Goal: Task Accomplishment & Management: Use online tool/utility

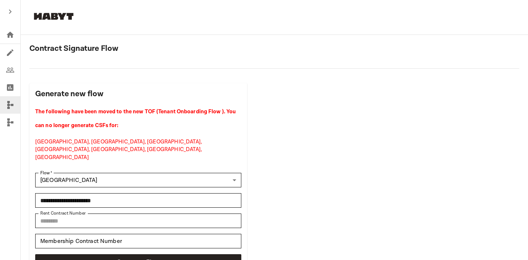
click at [54, 213] on input "********" at bounding box center [138, 220] width 206 height 15
click at [9, 55] on icon "Agreements" at bounding box center [10, 52] width 9 height 9
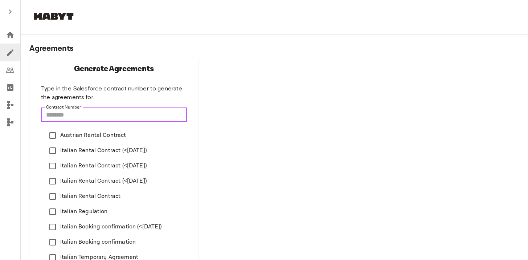
click at [78, 120] on input "Contract Number" at bounding box center [114, 114] width 146 height 15
paste input "********"
type input "********"
click at [233, 147] on div "Agreements Generate Agreements Type in the Salesforce contract number to genera…" at bounding box center [274, 229] width 490 height 370
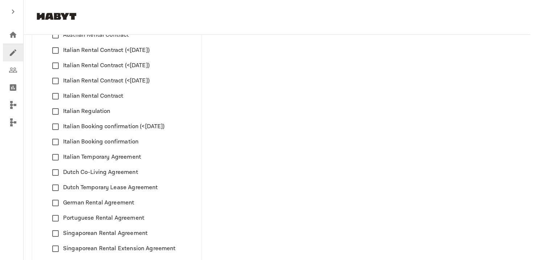
scroll to position [163, 0]
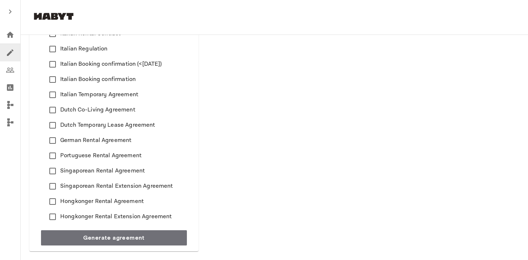
click at [110, 171] on span "Singaporean Rental Agreement" at bounding box center [102, 171] width 85 height 9
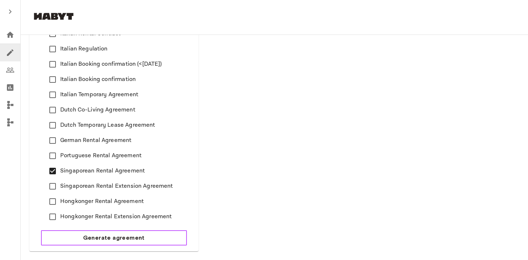
click at [119, 233] on button "Generate agreement" at bounding box center [114, 237] width 146 height 15
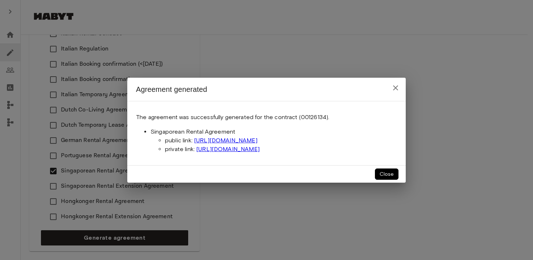
click at [397, 88] on icon "close" at bounding box center [395, 87] width 5 height 5
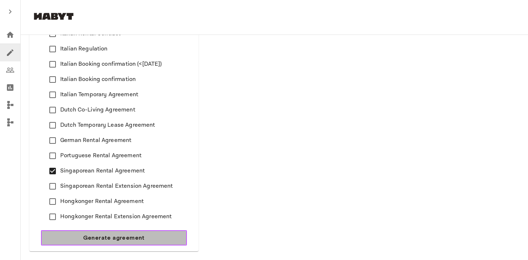
click at [82, 238] on button "Generate agreement" at bounding box center [114, 237] width 146 height 15
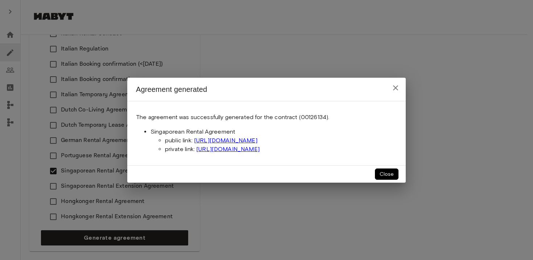
click at [396, 87] on icon "close" at bounding box center [395, 87] width 5 height 5
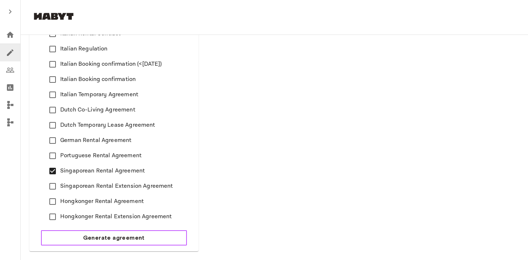
click at [153, 234] on button "Generate agreement" at bounding box center [114, 237] width 146 height 15
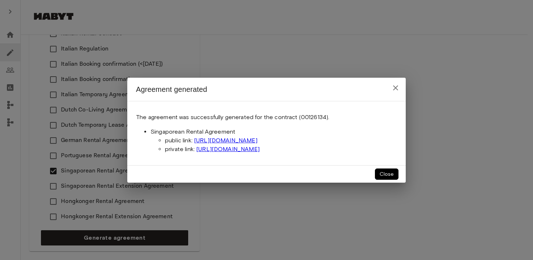
drag, startPoint x: 338, startPoint y: 138, endPoint x: 152, endPoint y: 125, distance: 186.6
click at [152, 125] on div "The agreement was successfully generated for the contract (00126134). Singapore…" at bounding box center [266, 133] width 279 height 65
copy li "Singaporean Rental Agreement public link: [URL][DOMAIN_NAME]"
